Goal: Transaction & Acquisition: Purchase product/service

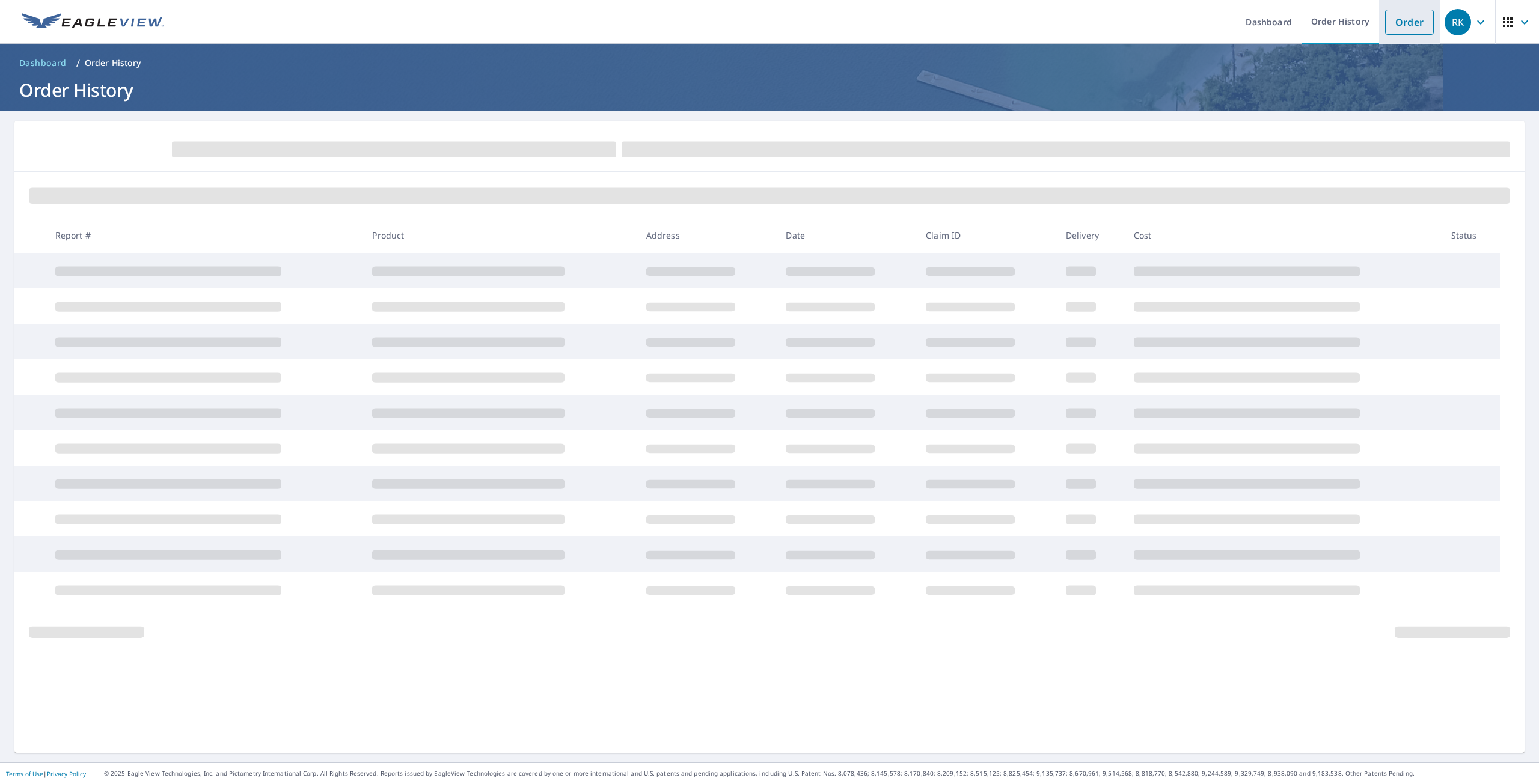
click at [1398, 16] on link "Order" at bounding box center [1409, 22] width 49 height 25
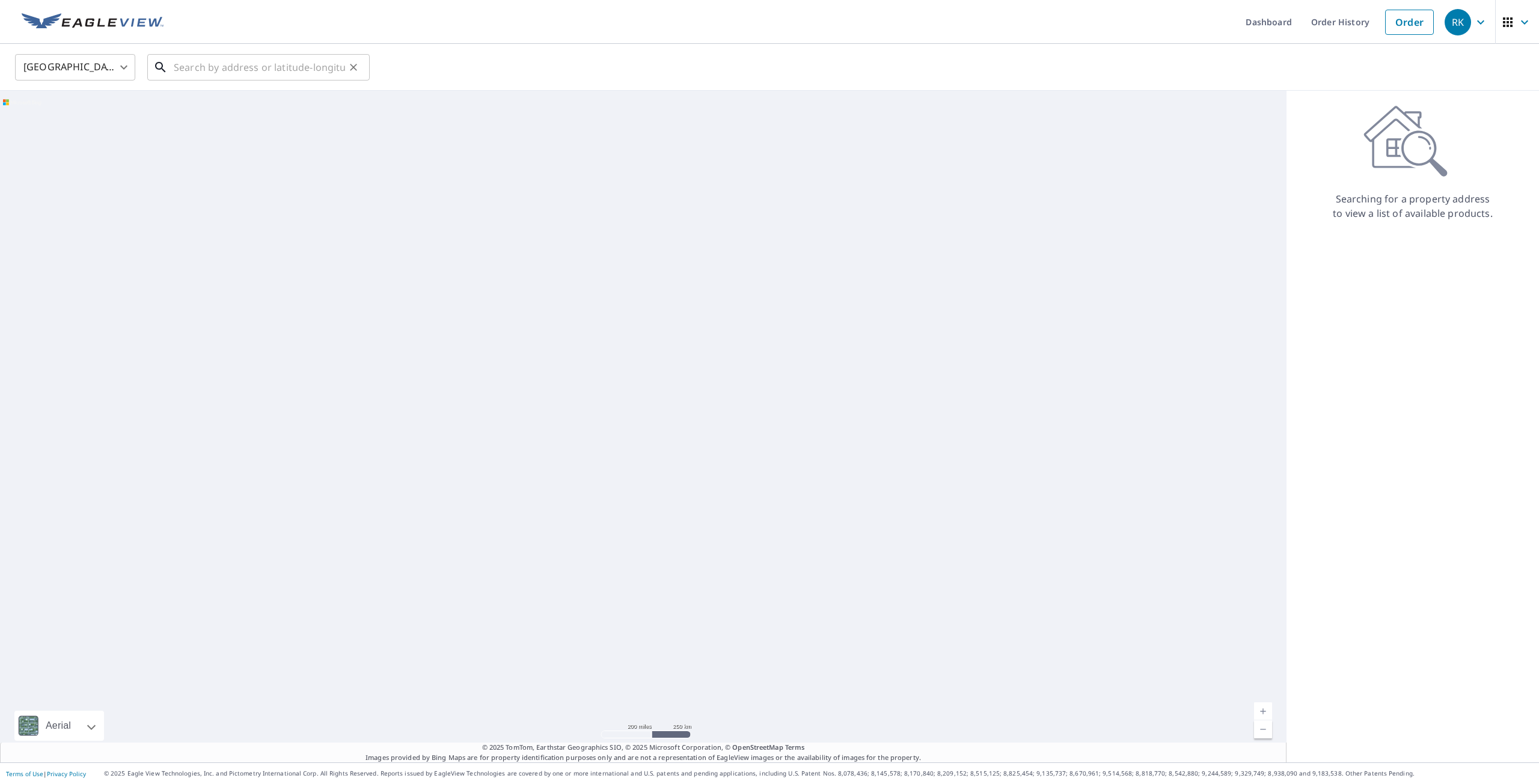
click at [245, 72] on input "text" at bounding box center [260, 68] width 171 height 34
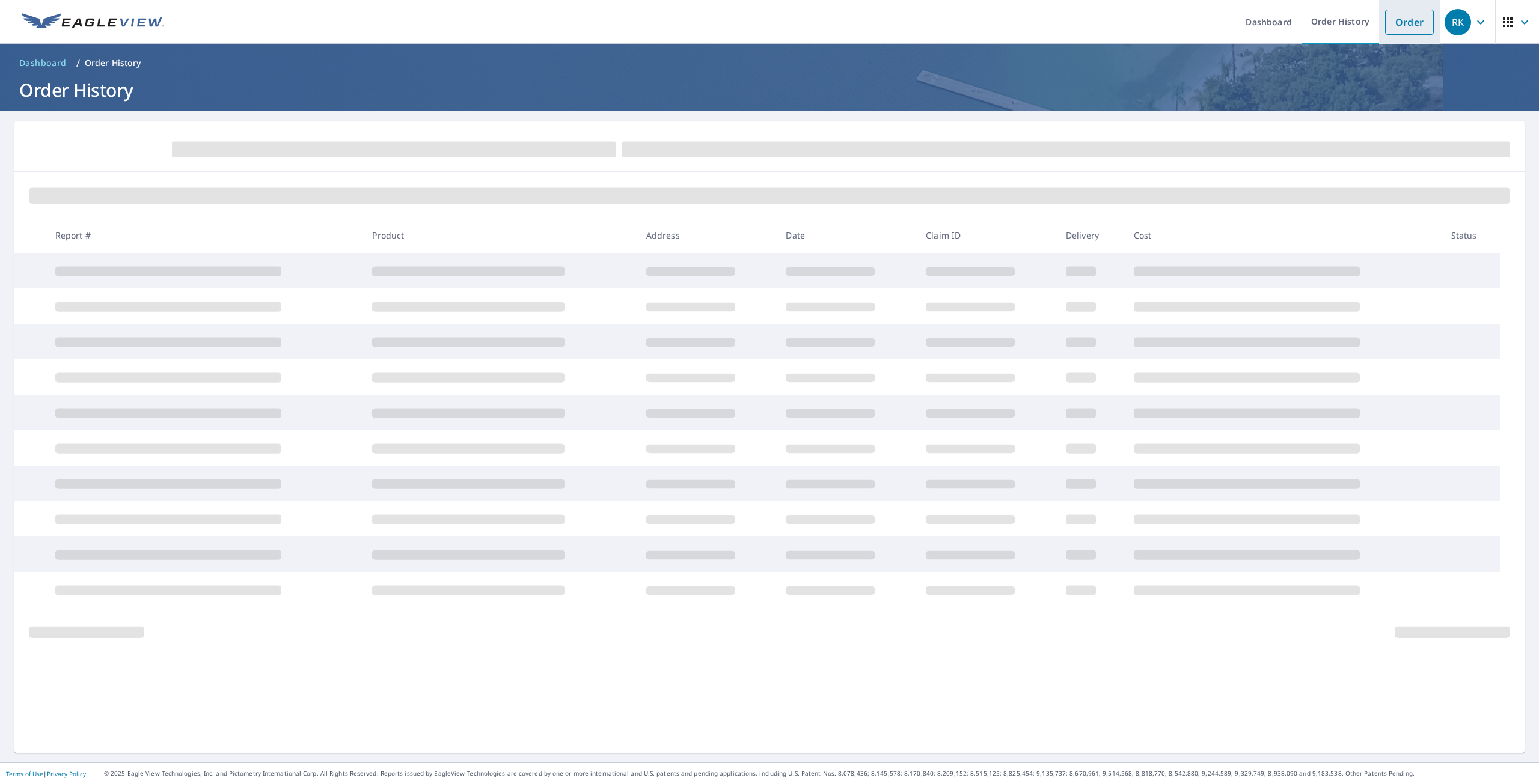
click at [1403, 16] on link "Order" at bounding box center [1409, 22] width 49 height 25
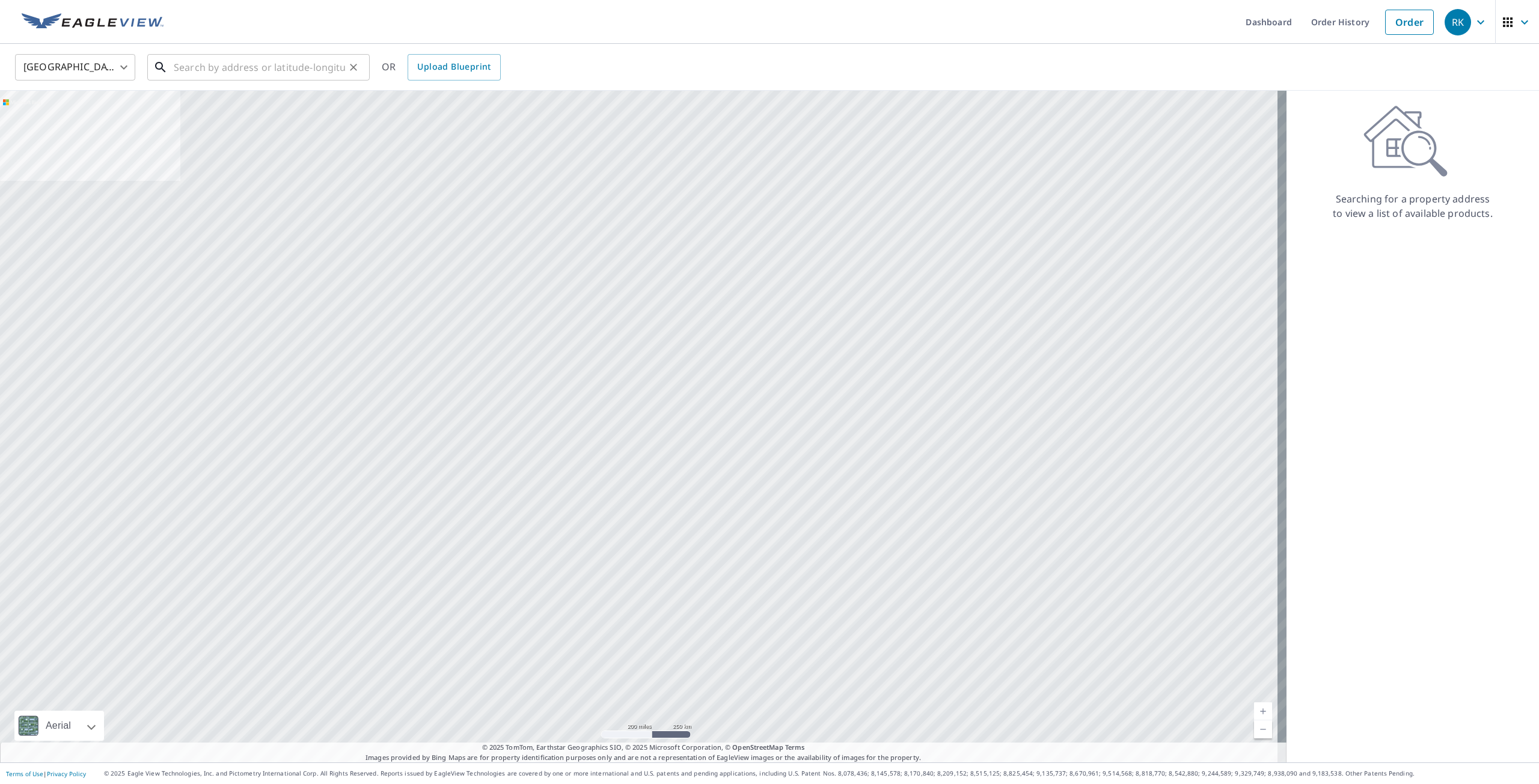
click at [240, 72] on input "text" at bounding box center [260, 68] width 171 height 34
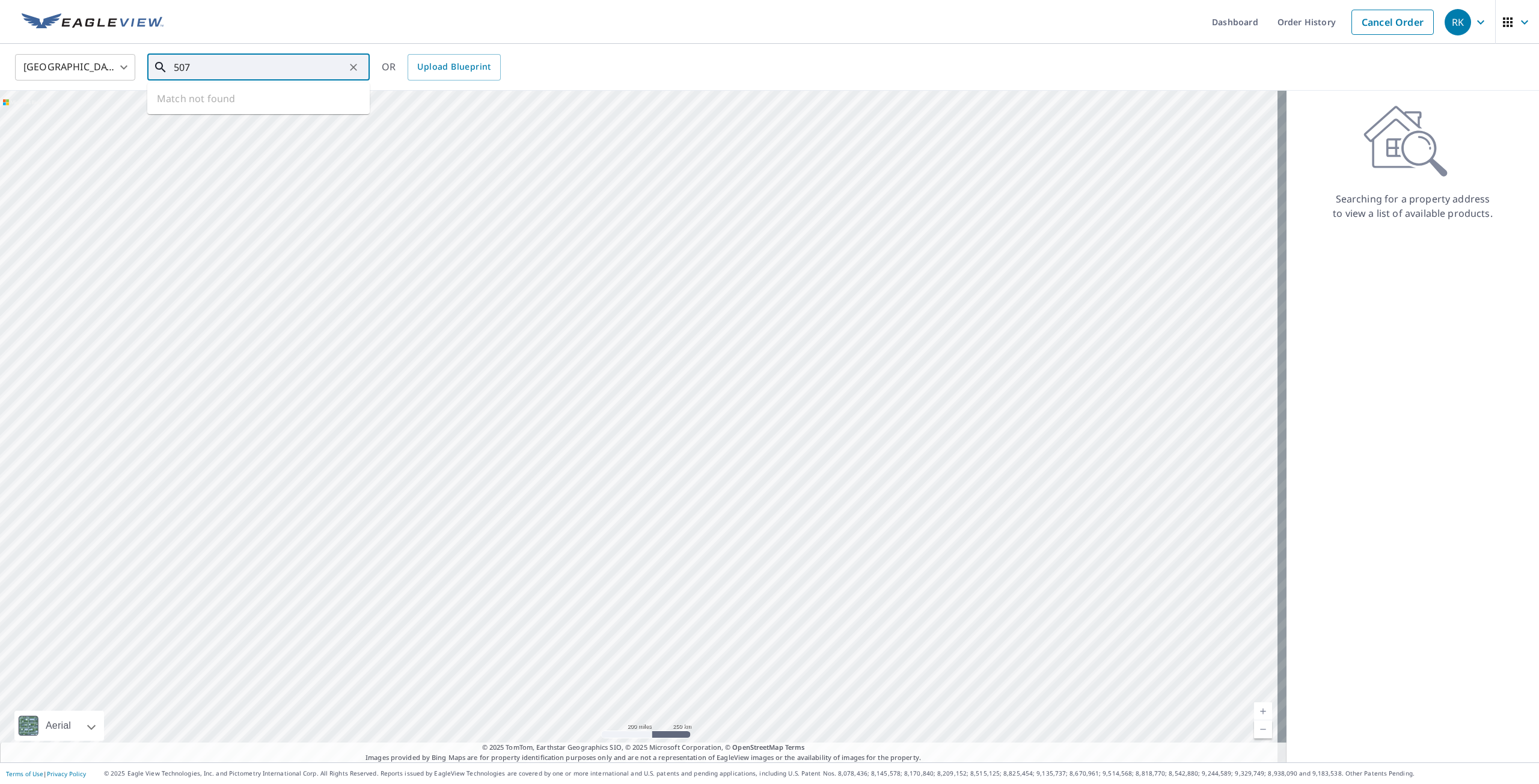
type input "507"
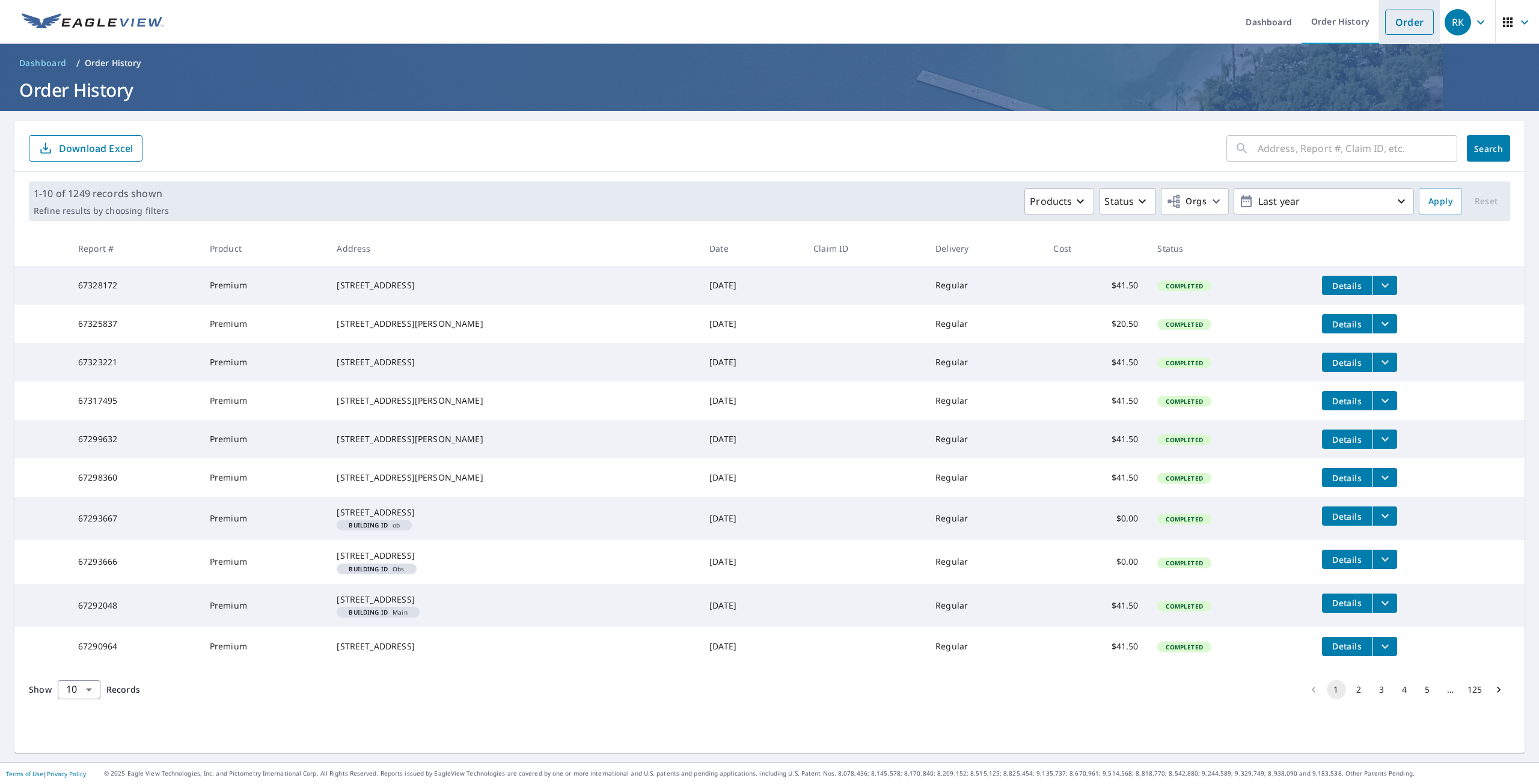
click at [1387, 19] on link "Order" at bounding box center [1409, 22] width 49 height 25
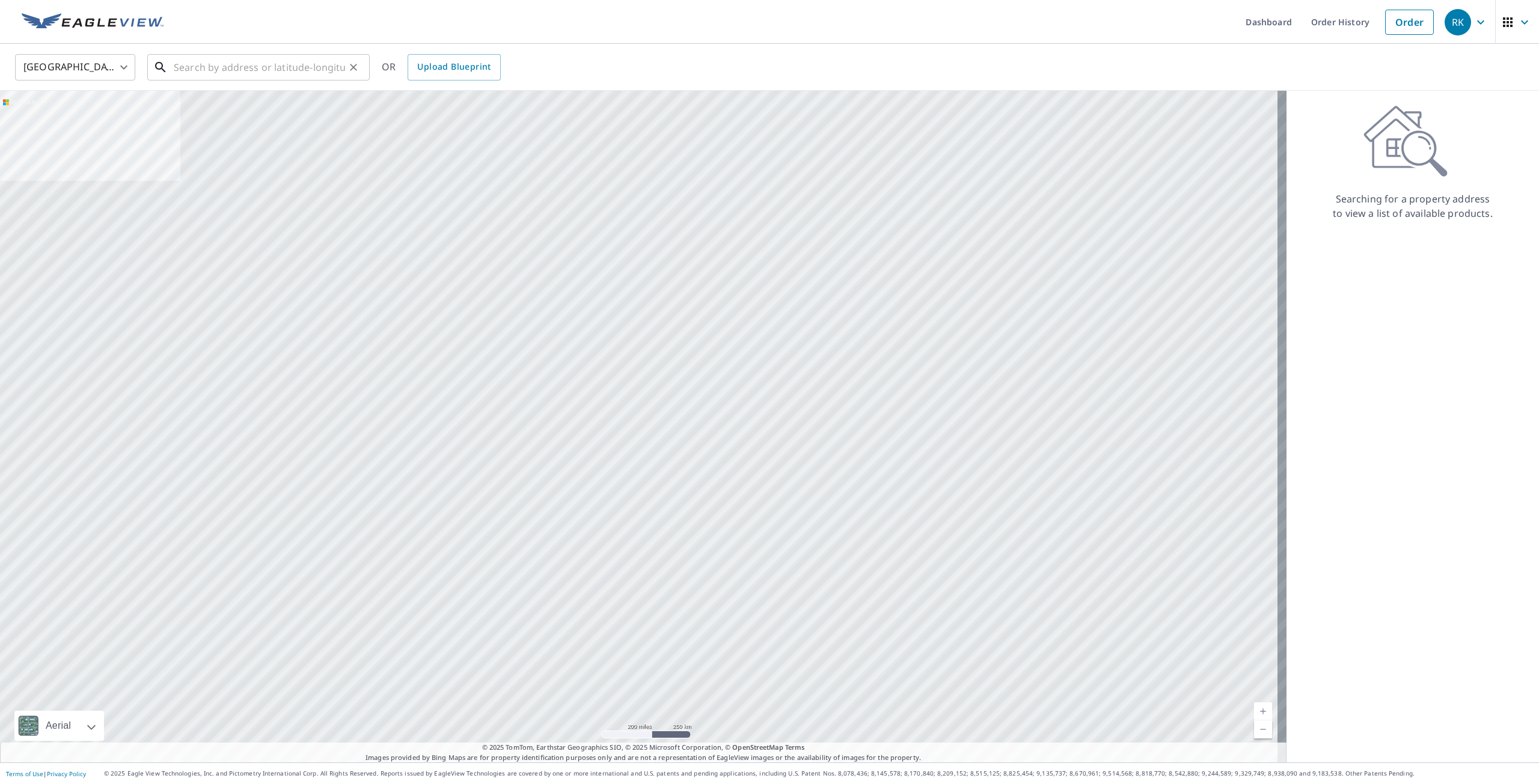
click at [292, 66] on input "text" at bounding box center [260, 68] width 171 height 34
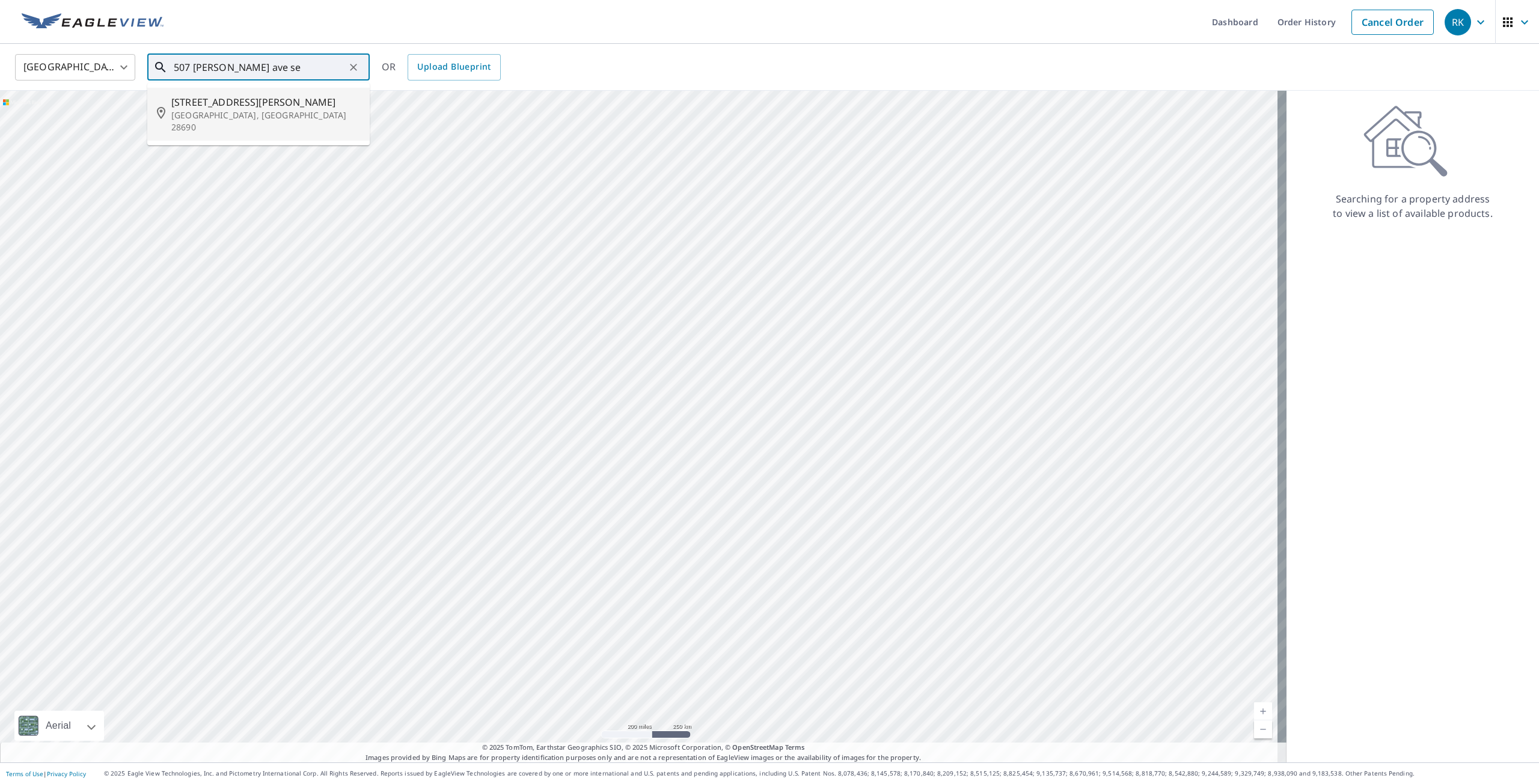
click at [257, 108] on span "[STREET_ADDRESS][PERSON_NAME]" at bounding box center [265, 102] width 188 height 14
type input "[STREET_ADDRESS][PERSON_NAME]"
click at [328, 69] on input "[STREET_ADDRESS][PERSON_NAME]" at bounding box center [260, 68] width 171 height 34
click at [273, 114] on p "[GEOGRAPHIC_DATA], [GEOGRAPHIC_DATA] 28690" at bounding box center [265, 121] width 188 height 24
click at [1337, 315] on div "Searching for a property address to view a list of available products." at bounding box center [1412, 426] width 252 height 672
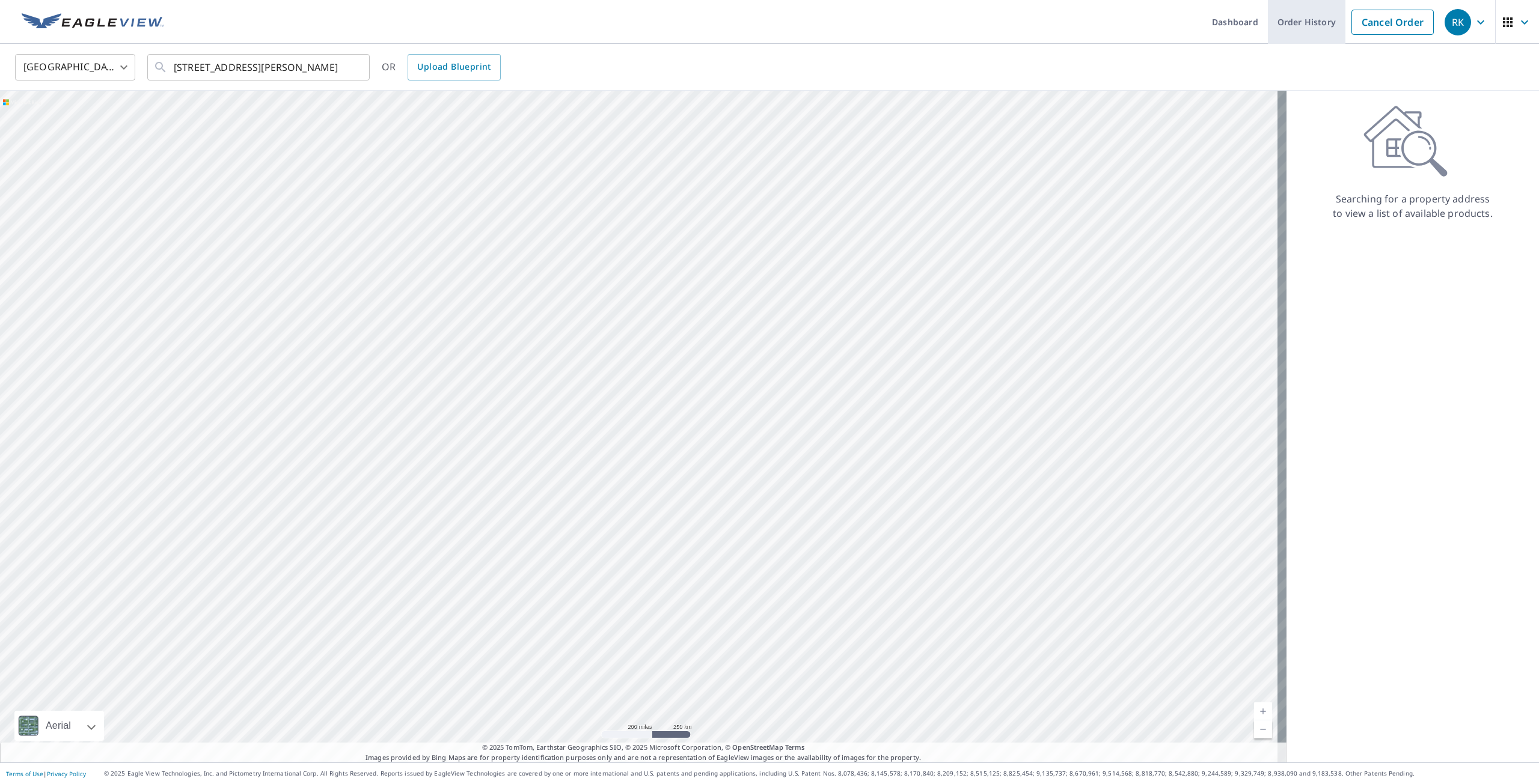
click at [1366, 27] on link "Cancel Order" at bounding box center [1391, 22] width 82 height 25
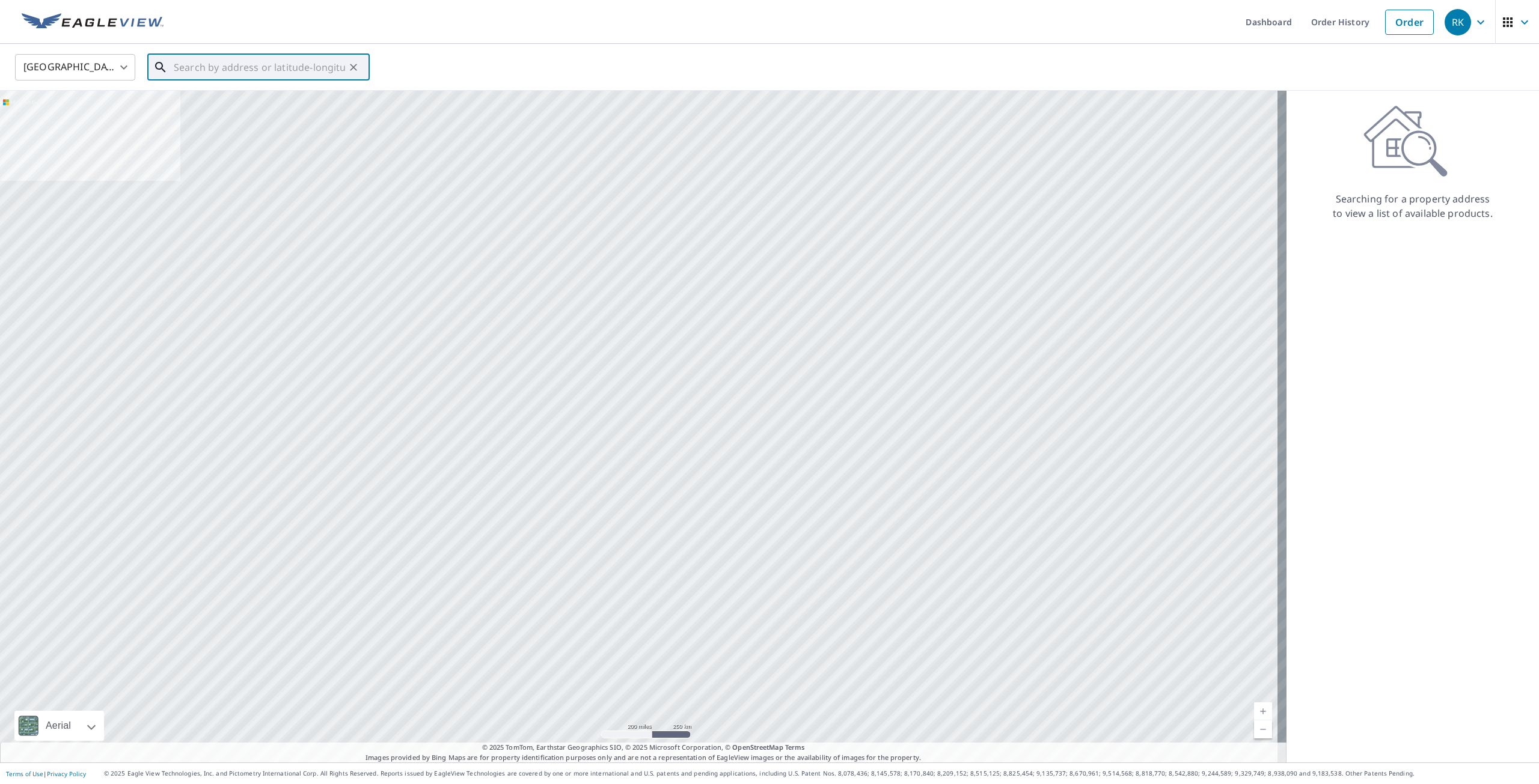
click at [309, 67] on input "text" at bounding box center [260, 68] width 171 height 34
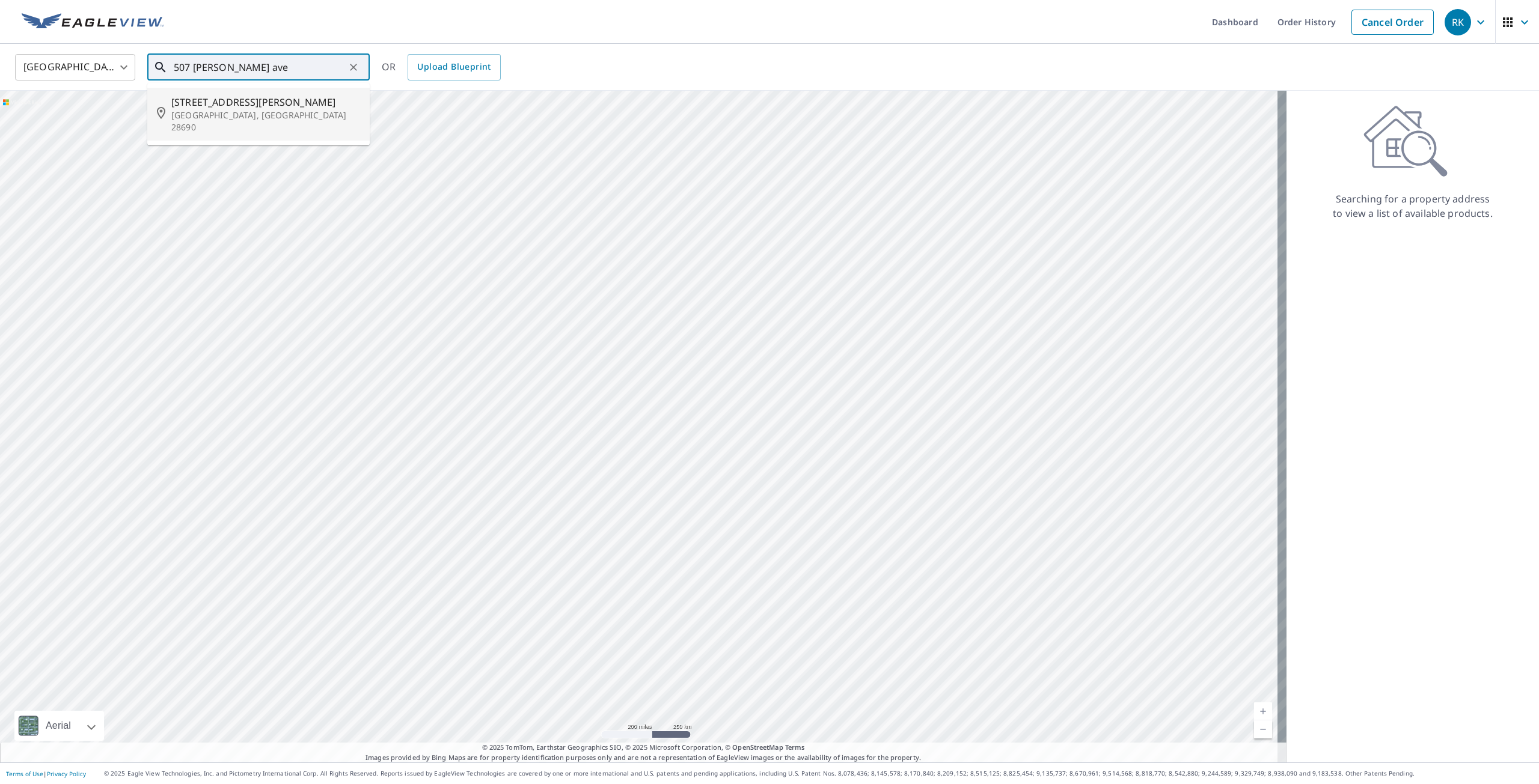
click at [270, 107] on span "[STREET_ADDRESS][PERSON_NAME]" at bounding box center [265, 102] width 188 height 14
type input "[STREET_ADDRESS][PERSON_NAME]"
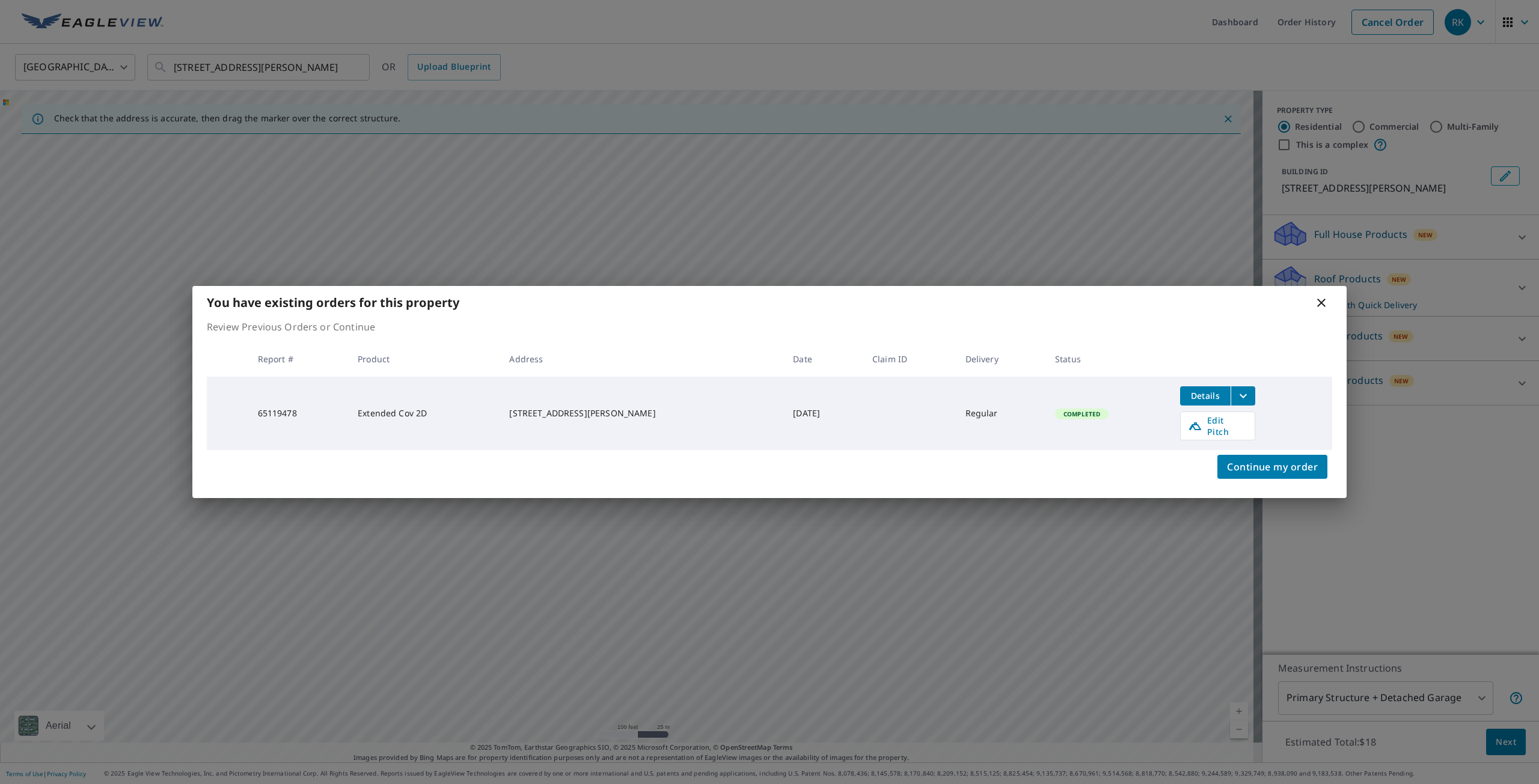
click at [1319, 307] on icon at bounding box center [1321, 302] width 8 height 8
